Goal: Transaction & Acquisition: Purchase product/service

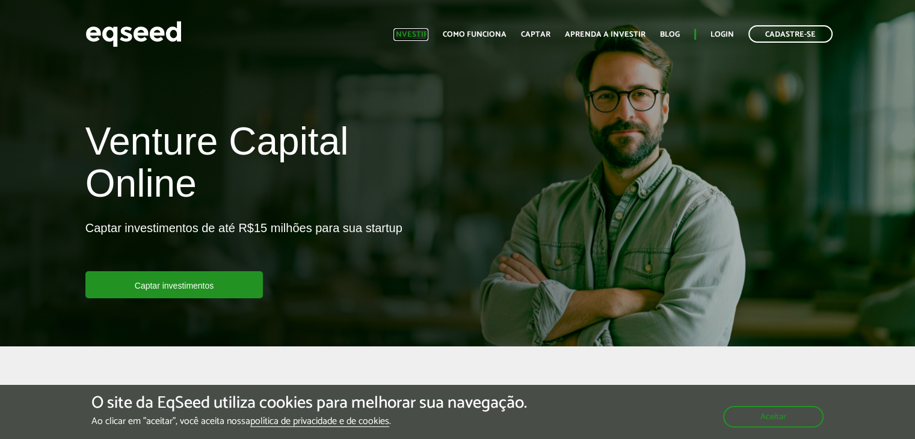
click at [426, 33] on link "Investir" at bounding box center [410, 35] width 35 height 8
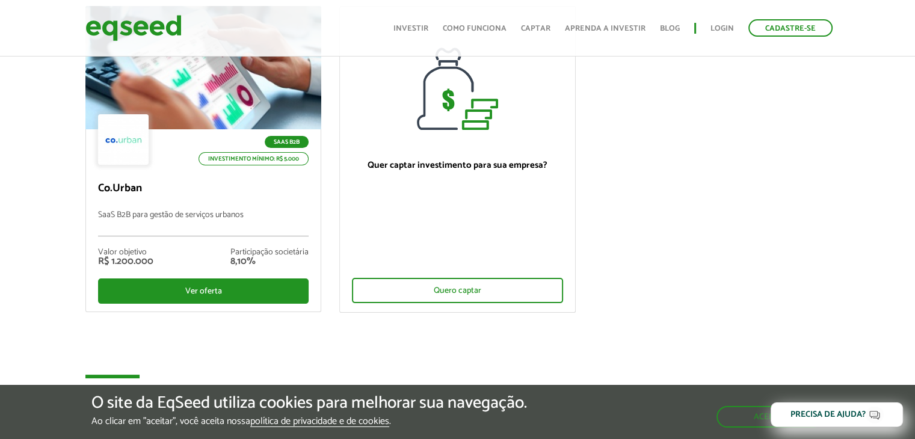
scroll to position [139, 0]
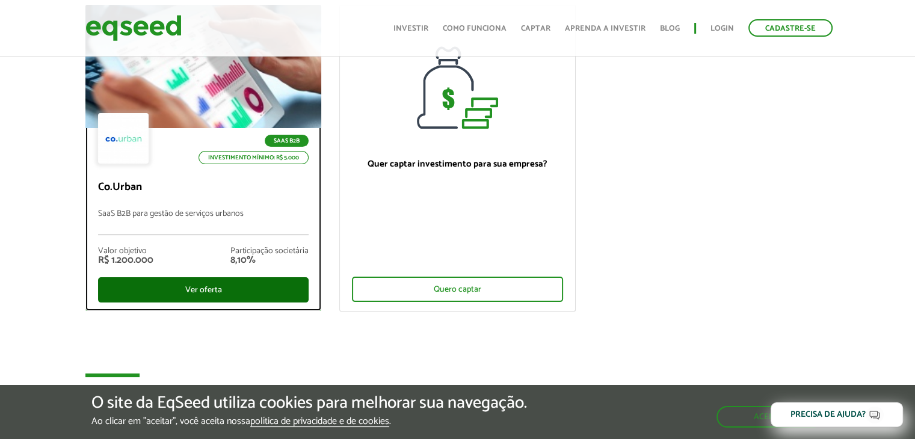
click at [221, 295] on div "Ver oferta" at bounding box center [203, 289] width 211 height 25
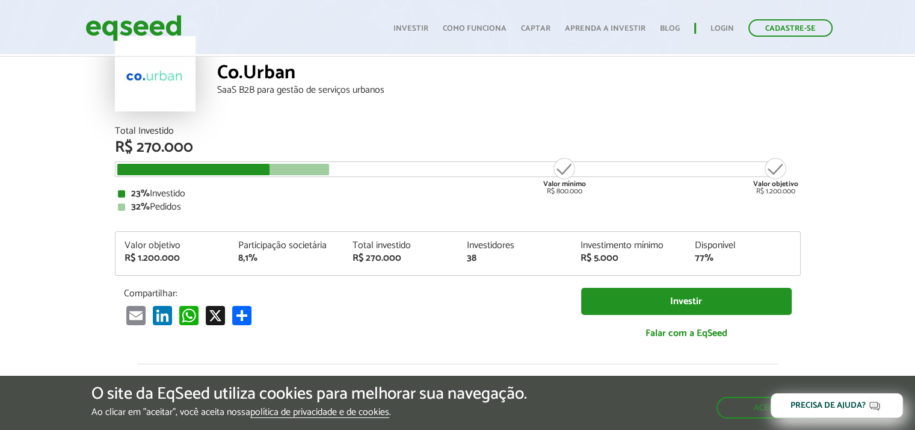
scroll to position [72, 0]
